Goal: Task Accomplishment & Management: Complete application form

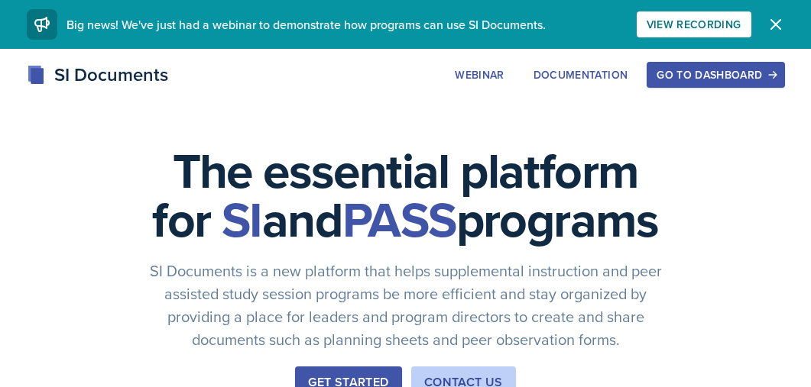
click at [721, 79] on div "Go to Dashboard" at bounding box center [715, 75] width 118 height 12
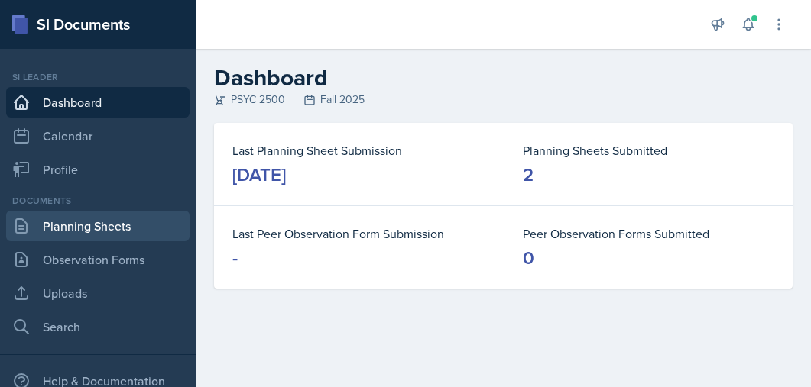
click at [112, 235] on link "Planning Sheets" at bounding box center [97, 226] width 183 height 31
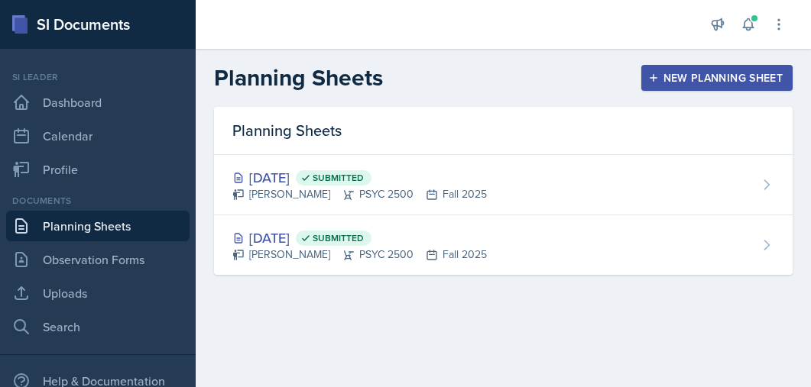
click at [733, 79] on div "New Planning Sheet" at bounding box center [716, 78] width 131 height 12
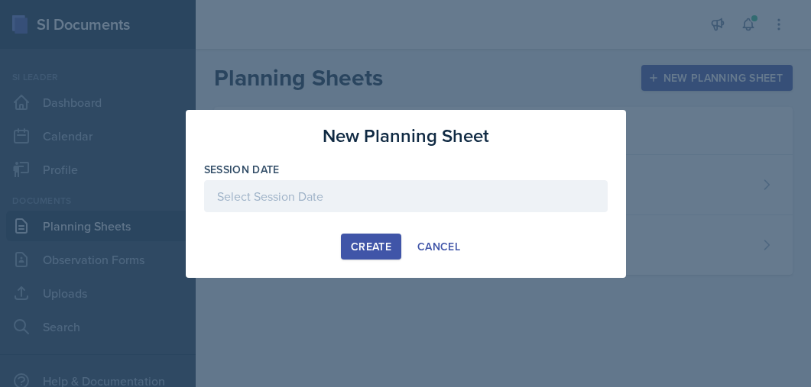
click at [390, 201] on div at bounding box center [405, 196] width 403 height 32
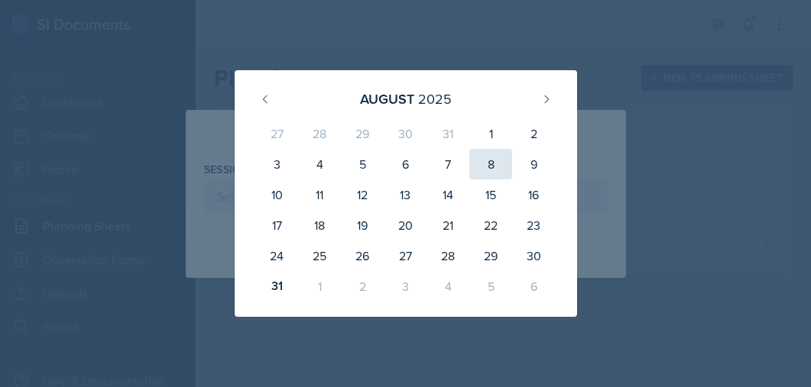
click at [485, 170] on div "8" at bounding box center [490, 164] width 43 height 31
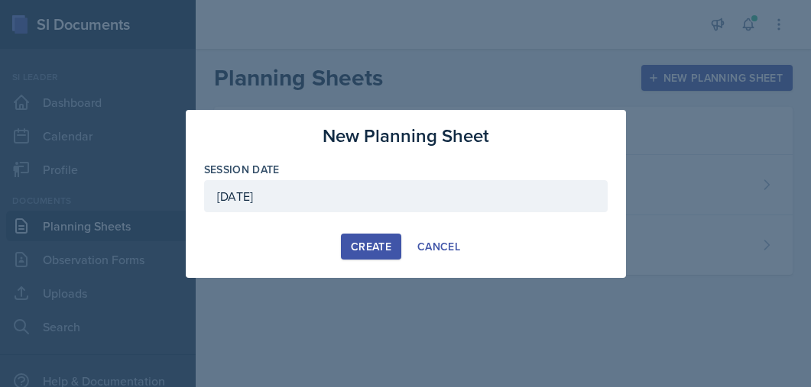
click at [362, 202] on div "[DATE]" at bounding box center [405, 196] width 403 height 32
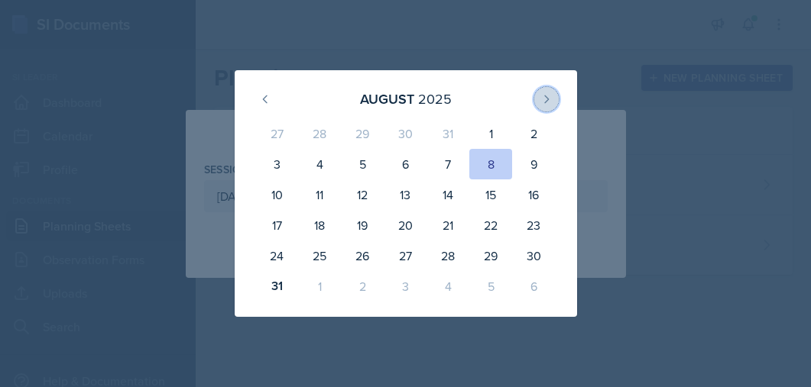
click at [555, 99] on button at bounding box center [546, 99] width 24 height 24
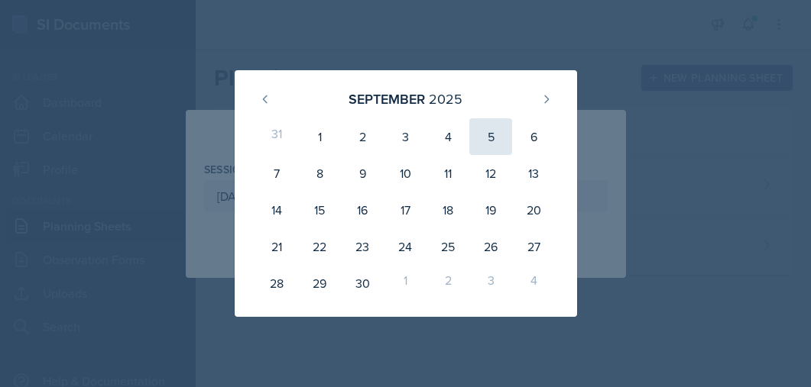
click at [492, 144] on div "5" at bounding box center [490, 136] width 43 height 37
type input "[DATE]"
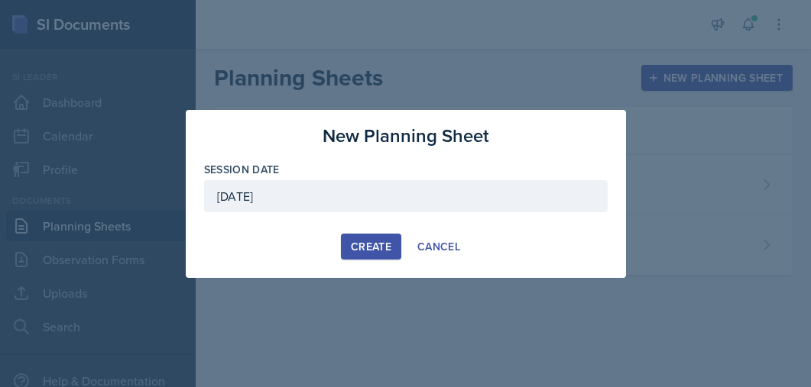
click at [358, 250] on div "Create" at bounding box center [371, 247] width 40 height 12
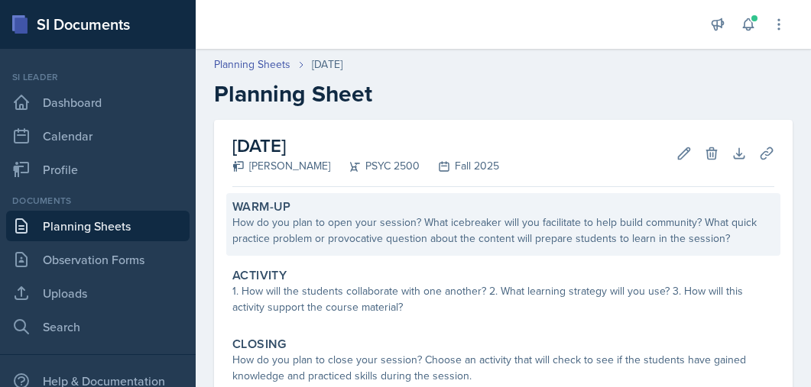
click at [397, 220] on div "How do you plan to open your session? What icebreaker will you facilitate to he…" at bounding box center [503, 231] width 542 height 32
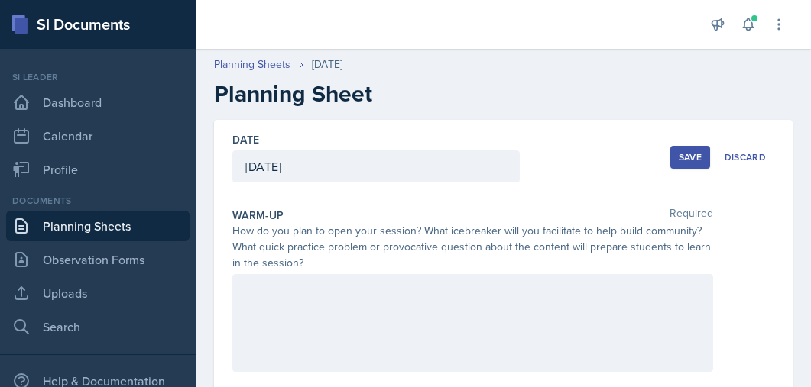
click at [369, 320] on div at bounding box center [472, 323] width 481 height 98
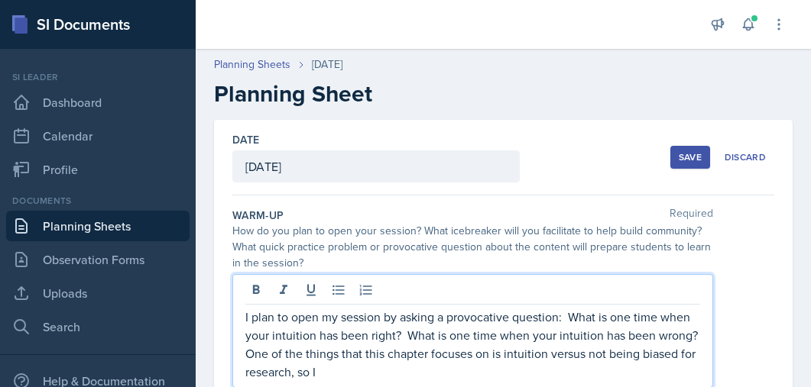
click at [389, 164] on div "[DATE]" at bounding box center [375, 167] width 287 height 32
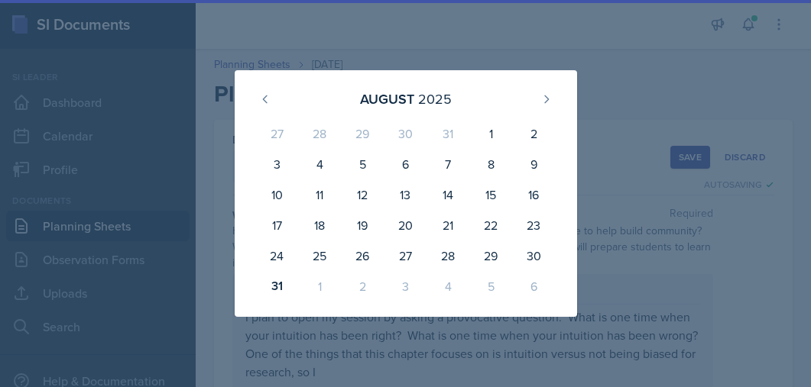
click at [449, 290] on div "4" at bounding box center [447, 286] width 43 height 31
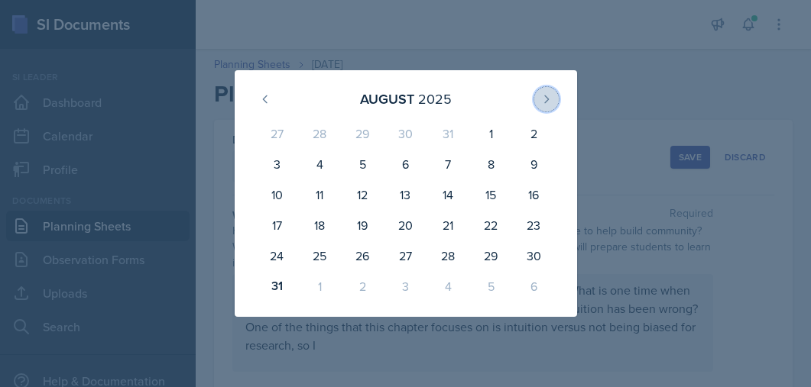
click at [549, 102] on icon at bounding box center [546, 99] width 12 height 12
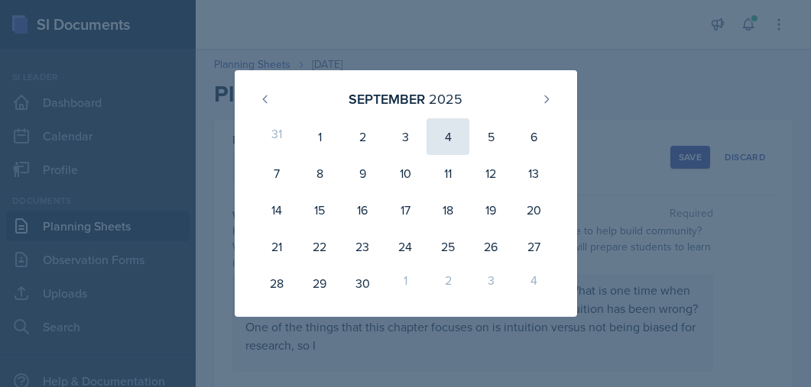
click at [454, 144] on div "4" at bounding box center [447, 136] width 43 height 37
type input "[DATE]"
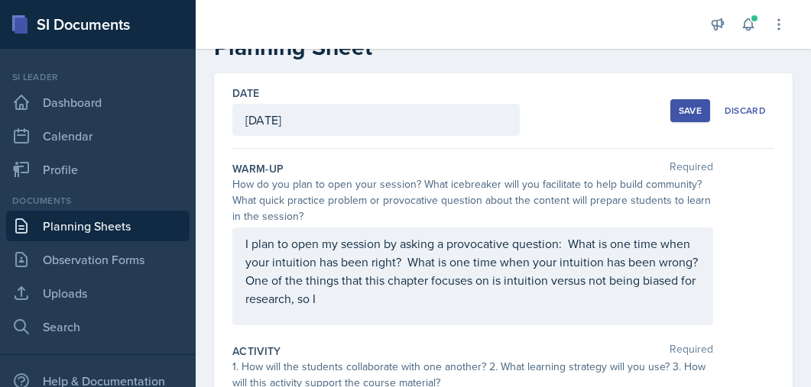
scroll to position [114, 0]
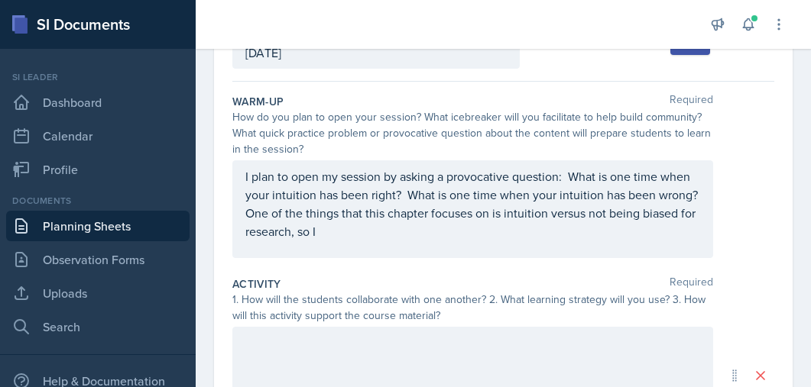
click at [379, 244] on div "I plan to open my session by asking a provocative question: What is one time wh…" at bounding box center [472, 209] width 481 height 98
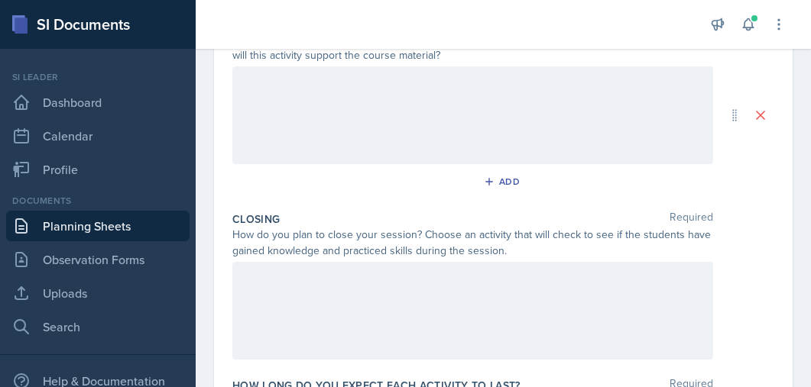
scroll to position [407, 0]
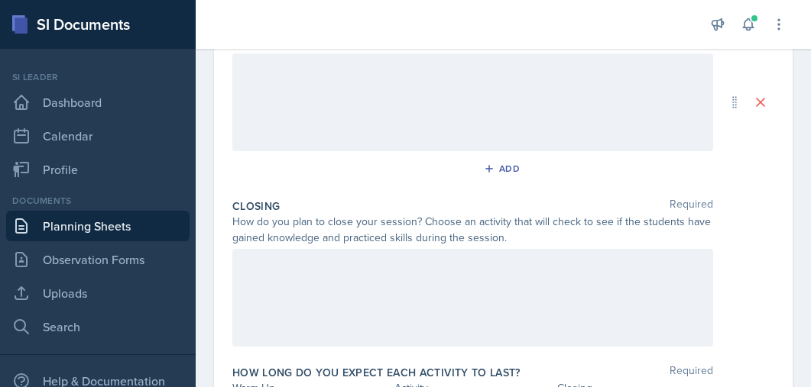
click at [375, 337] on div at bounding box center [472, 298] width 481 height 98
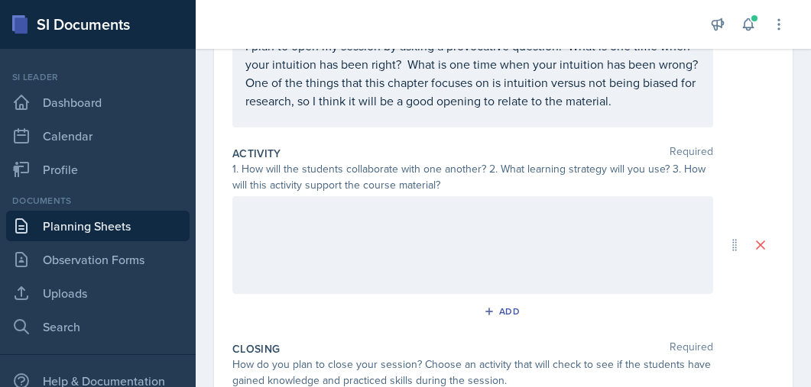
scroll to position [241, 0]
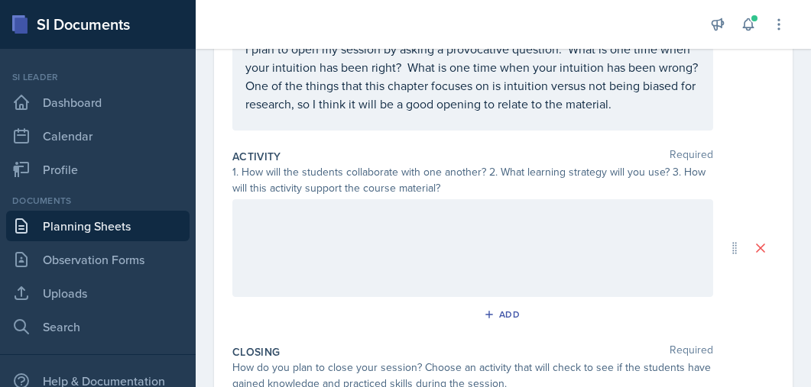
click at [581, 286] on div at bounding box center [472, 248] width 481 height 98
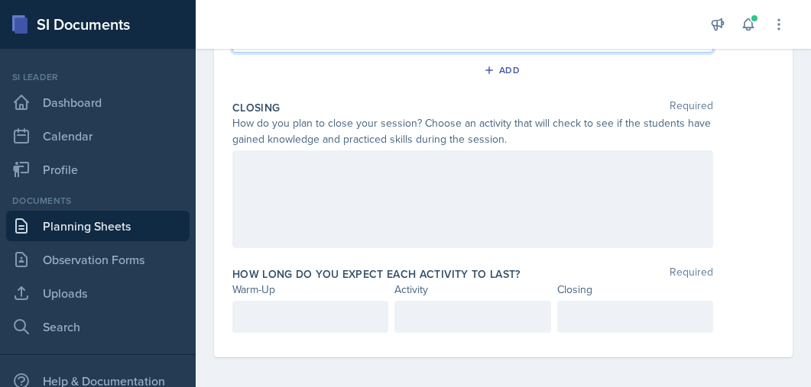
scroll to position [493, 0]
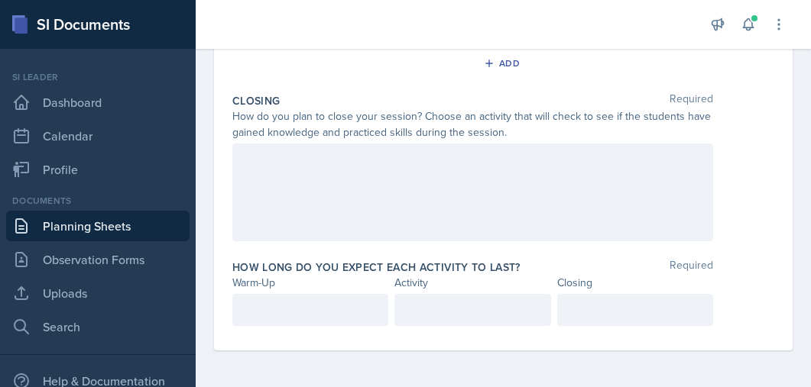
click at [319, 309] on div at bounding box center [310, 310] width 156 height 32
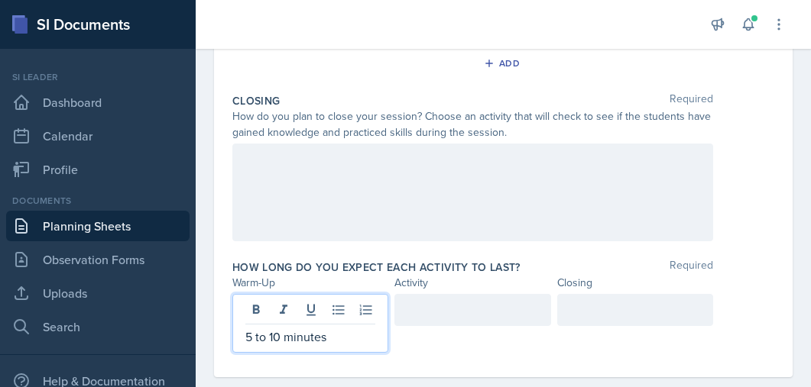
click at [451, 305] on div at bounding box center [472, 310] width 156 height 32
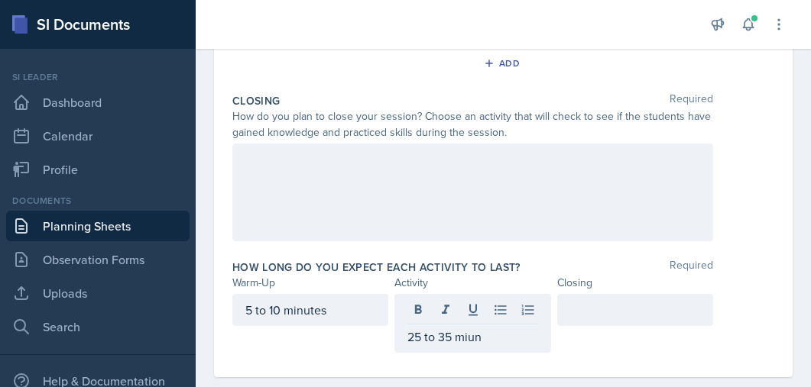
click at [369, 102] on div "Closing Required" at bounding box center [503, 100] width 542 height 15
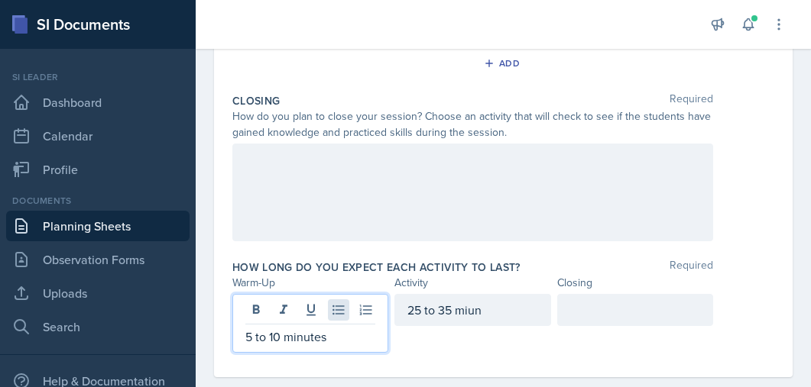
click at [329, 306] on div "5 to 10 minutes" at bounding box center [310, 323] width 156 height 59
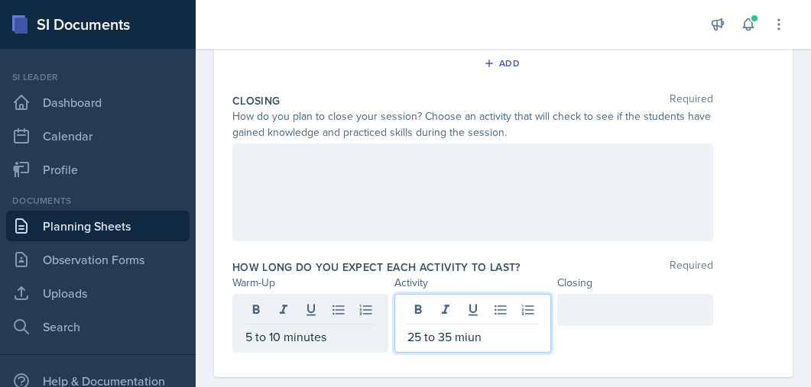
click at [480, 309] on div "25 to 35 miun" at bounding box center [472, 323] width 156 height 59
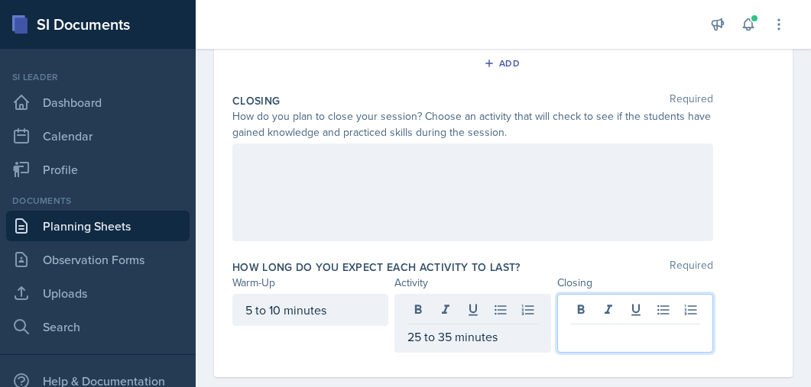
click at [636, 312] on div at bounding box center [635, 323] width 156 height 59
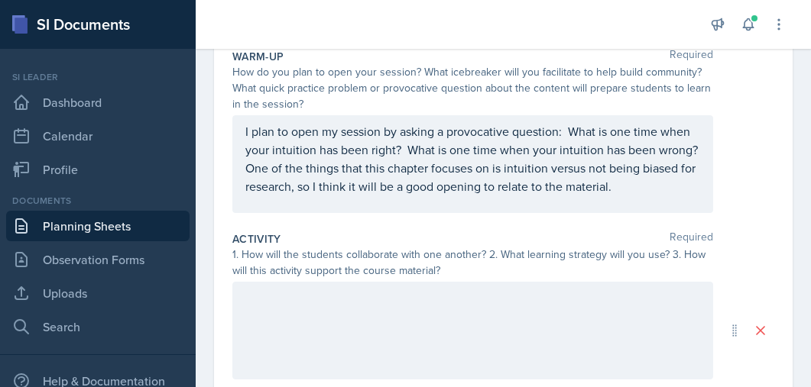
scroll to position [157, 0]
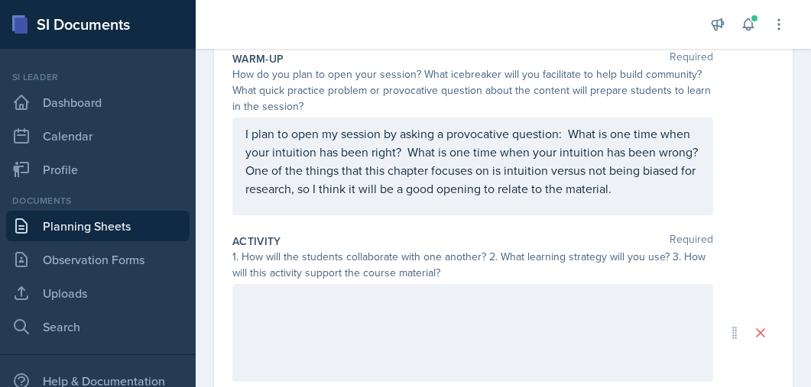
click at [291, 327] on div at bounding box center [472, 333] width 481 height 98
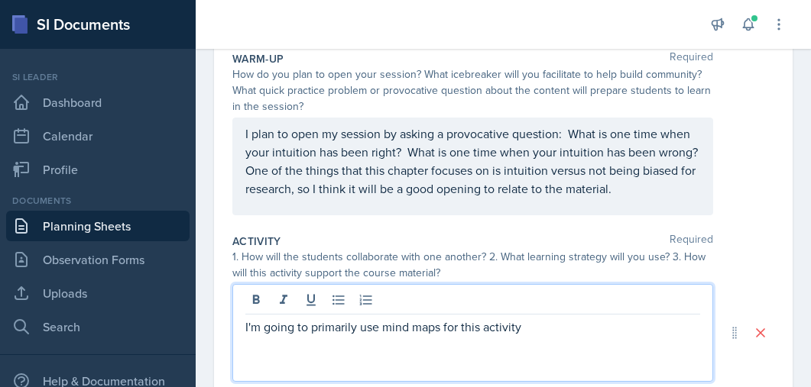
scroll to position [493, 0]
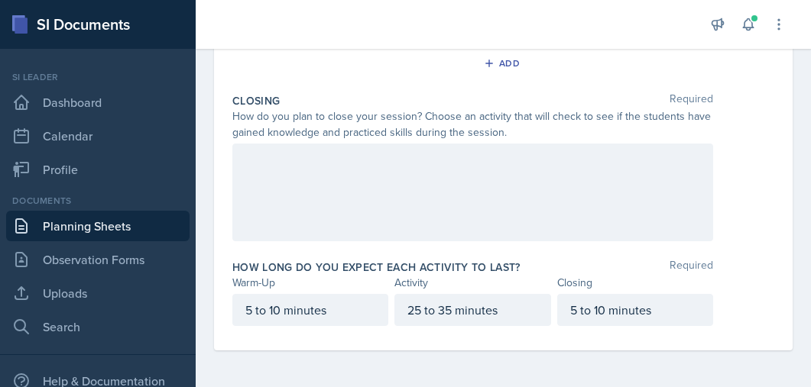
click at [304, 189] on div at bounding box center [472, 193] width 481 height 98
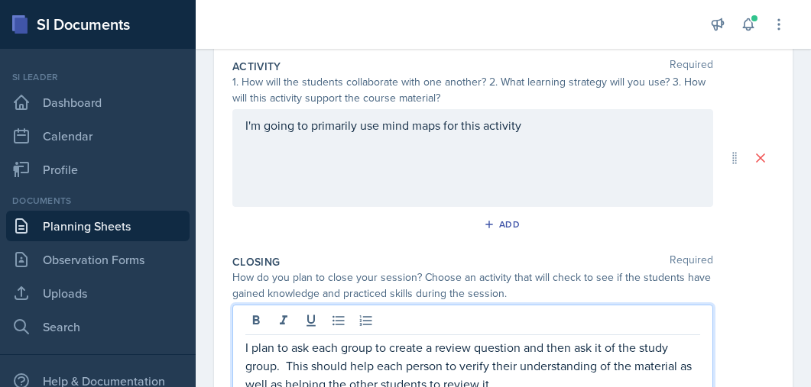
scroll to position [325, 0]
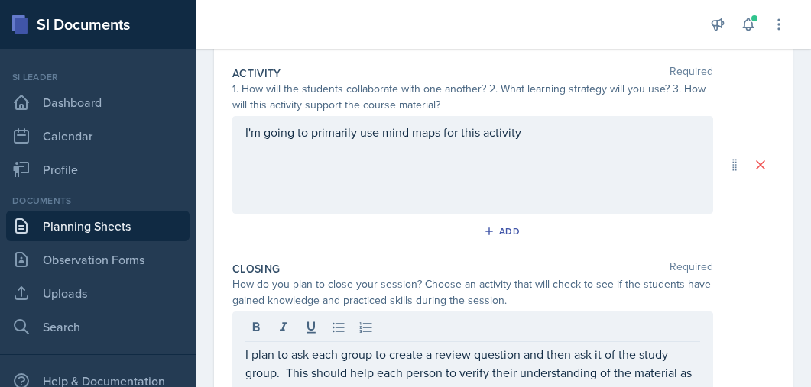
click at [549, 175] on div "I'm going to primarily use mind maps for this activity" at bounding box center [472, 165] width 481 height 98
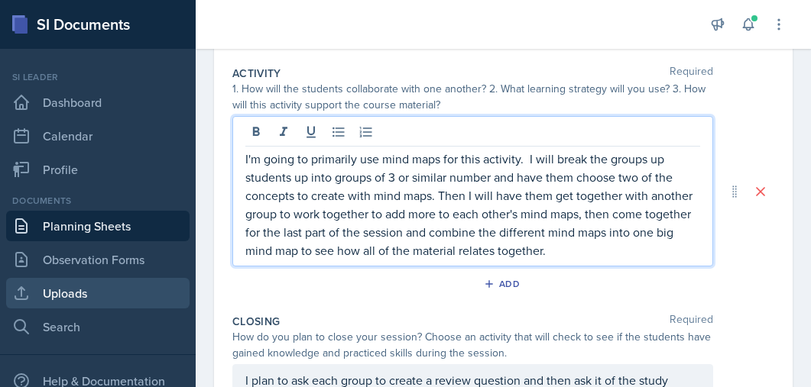
click at [75, 287] on link "Uploads" at bounding box center [97, 293] width 183 height 31
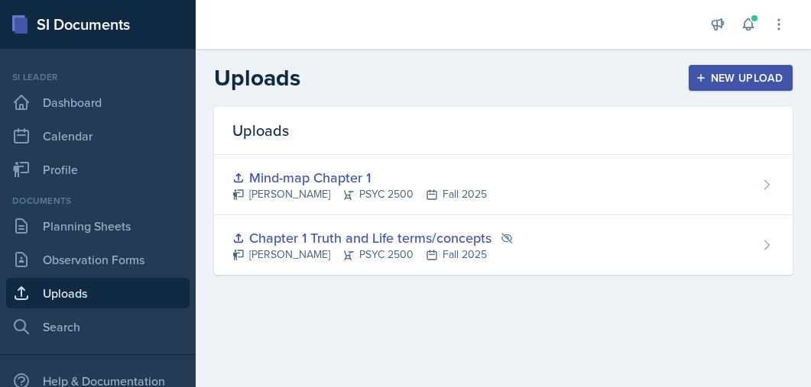
click at [719, 81] on div "New Upload" at bounding box center [740, 78] width 85 height 12
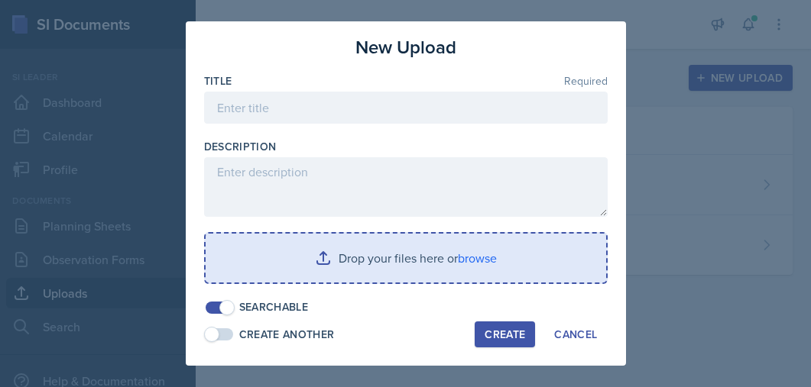
click at [354, 252] on input "file" at bounding box center [406, 258] width 400 height 49
click at [464, 256] on input "file" at bounding box center [406, 258] width 400 height 49
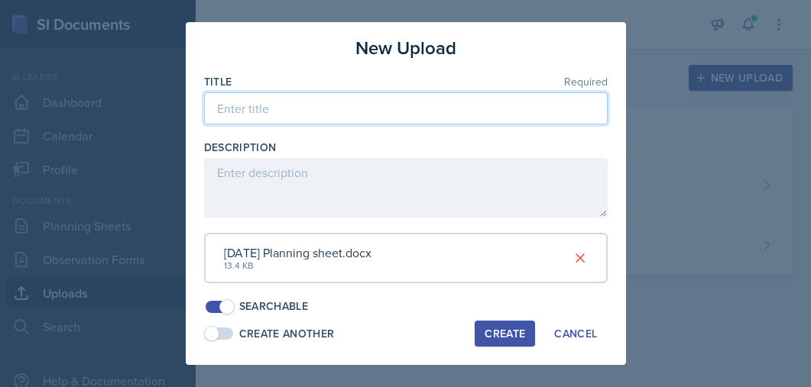
click at [399, 105] on input at bounding box center [405, 108] width 403 height 32
type input "Chapter 2 mind map"
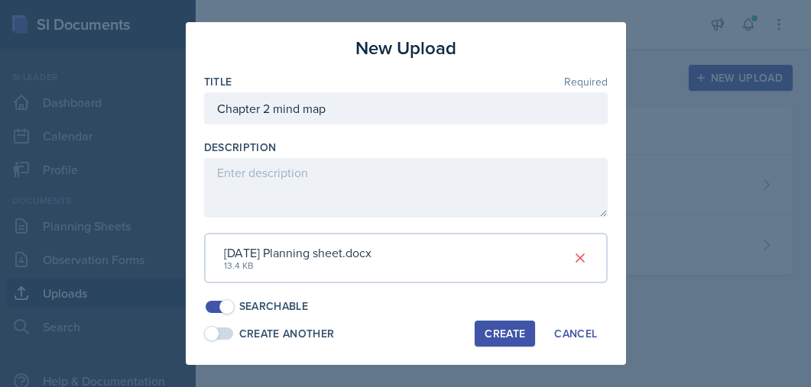
click at [497, 343] on button "Create" at bounding box center [504, 334] width 60 height 26
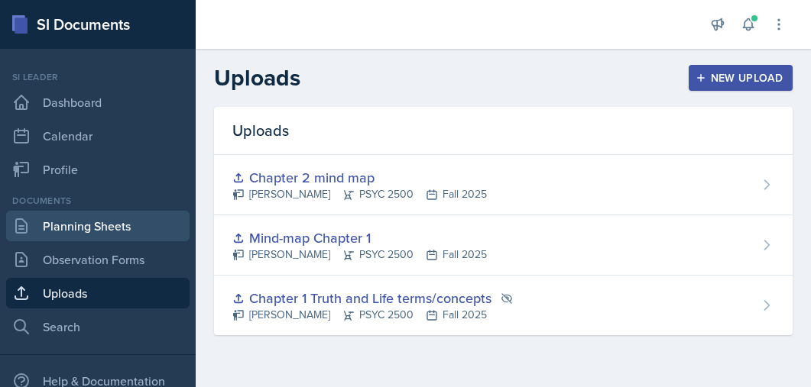
click at [76, 218] on link "Planning Sheets" at bounding box center [97, 226] width 183 height 31
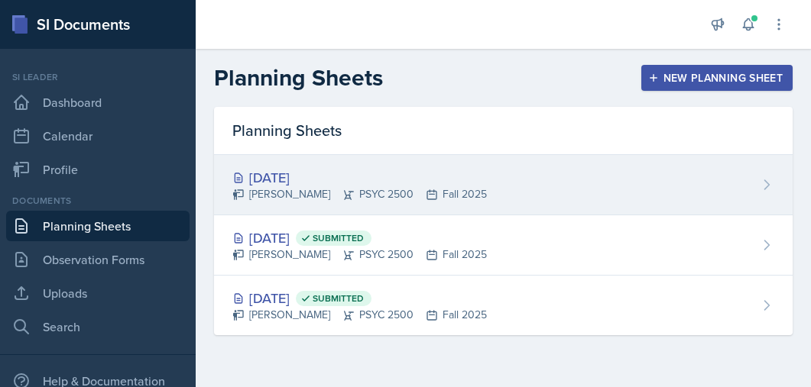
click at [283, 167] on div "[DATE]" at bounding box center [359, 177] width 254 height 21
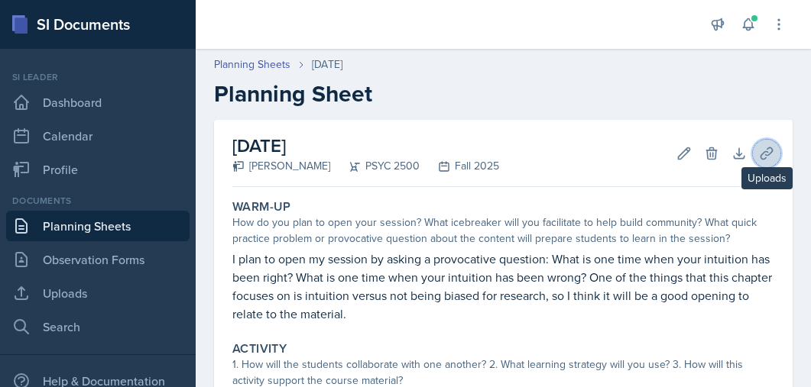
click at [754, 150] on button "Uploads" at bounding box center [767, 154] width 28 height 28
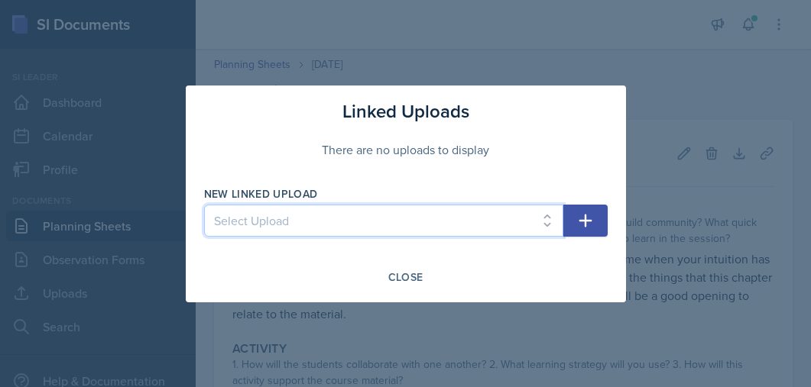
select select "7d781a2d-a036-4806-970e-a9189622b2dc"
click option "Chapter 2 mind map" at bounding box center [0, 0] width 0 height 0
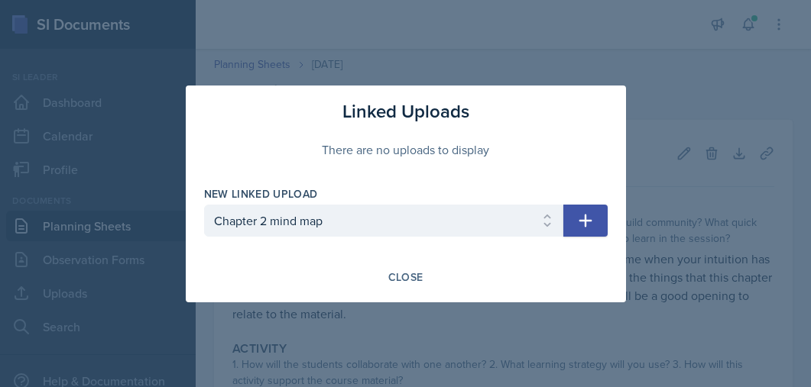
click at [607, 223] on button "button" at bounding box center [585, 221] width 44 height 32
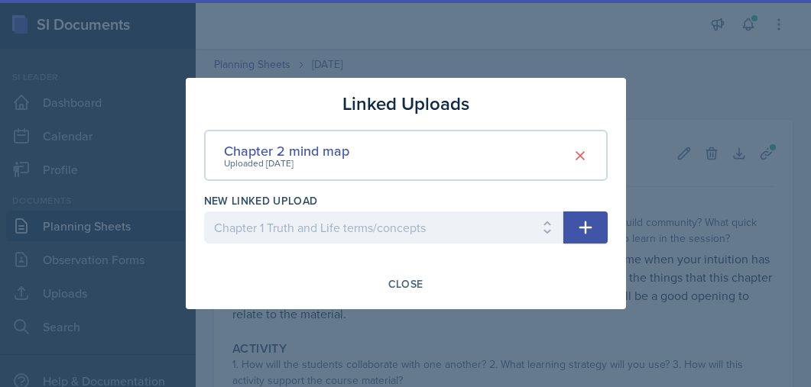
select select
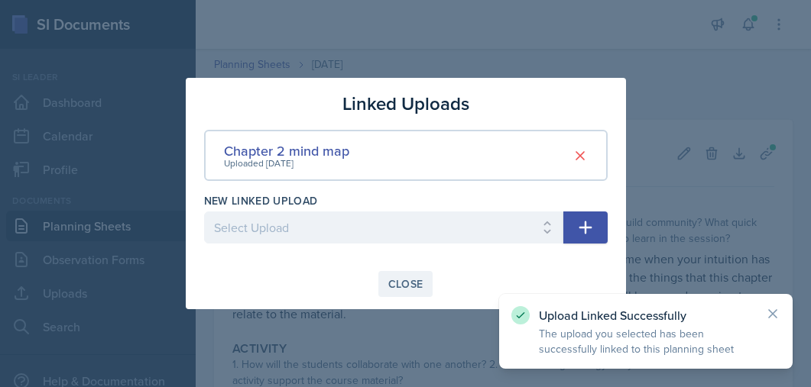
click at [405, 272] on button "Close" at bounding box center [405, 284] width 55 height 26
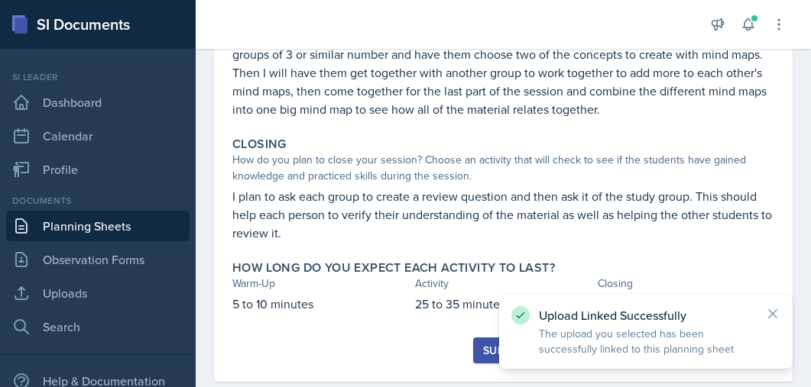
scroll to position [397, 0]
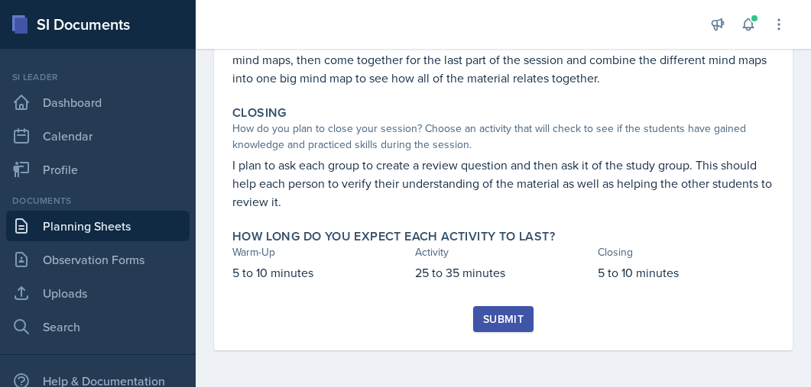
click at [483, 332] on button "Submit" at bounding box center [503, 319] width 60 height 26
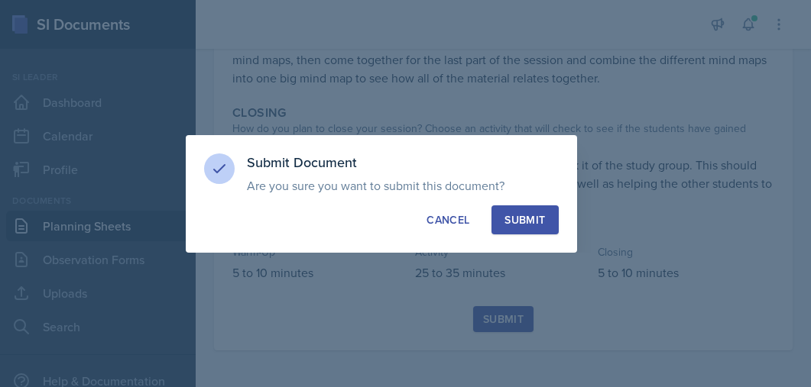
click at [528, 218] on div "Submit" at bounding box center [524, 219] width 40 height 15
